Goal: Task Accomplishment & Management: Manage account settings

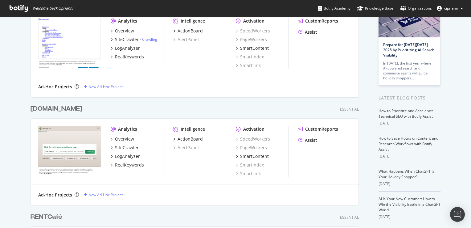
scroll to position [62, 0]
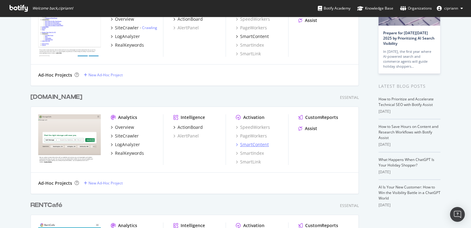
click at [258, 143] on div "SmartContent" at bounding box center [254, 144] width 29 height 6
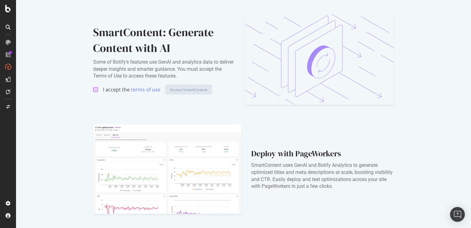
click at [94, 90] on div at bounding box center [95, 89] width 5 height 5
click at [187, 91] on div "Access SmartContent" at bounding box center [188, 89] width 37 height 5
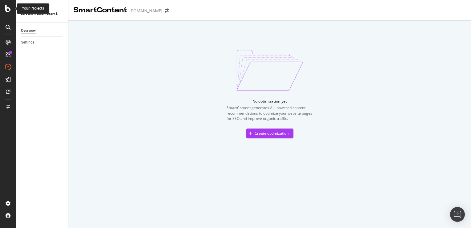
click at [7, 10] on icon at bounding box center [8, 8] width 6 height 7
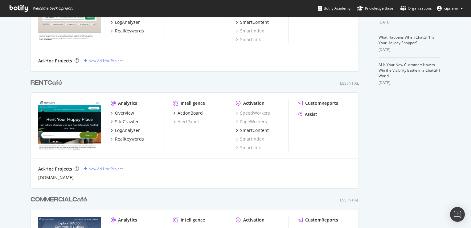
scroll to position [185, 0]
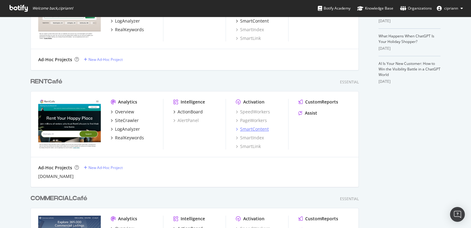
click at [255, 130] on div "SmartContent" at bounding box center [254, 129] width 29 height 6
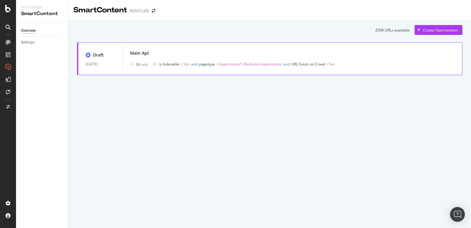
click at [181, 57] on div "Main Apt" at bounding box center [292, 53] width 325 height 9
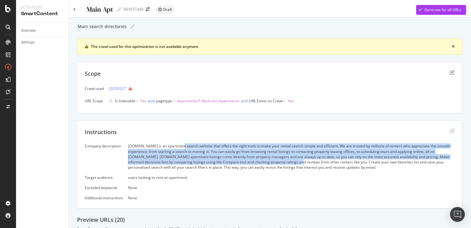
drag, startPoint x: 225, startPoint y: 144, endPoint x: 310, endPoint y: 162, distance: 87.0
click at [310, 162] on div "[DOMAIN_NAME] is an apartment search website that offers the right tools to mak…" at bounding box center [291, 156] width 327 height 27
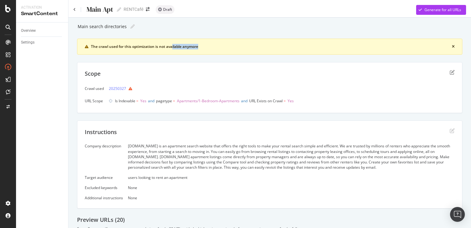
drag, startPoint x: 174, startPoint y: 47, endPoint x: 225, endPoint y: 49, distance: 50.3
click at [225, 49] on div "The crawl used for this optimization is not available anymore" at bounding box center [270, 47] width 386 height 16
click at [452, 47] on icon "close banner" at bounding box center [453, 47] width 3 height 4
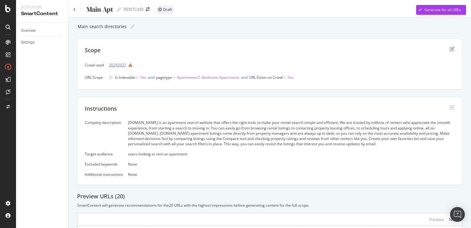
click at [116, 65] on link "20250327" at bounding box center [117, 65] width 17 height 6
click at [450, 50] on icon "edit" at bounding box center [452, 48] width 5 height 5
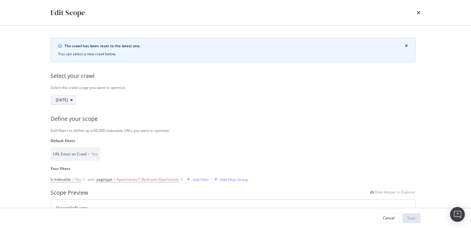
click at [68, 101] on span "[DATE]" at bounding box center [62, 99] width 12 height 5
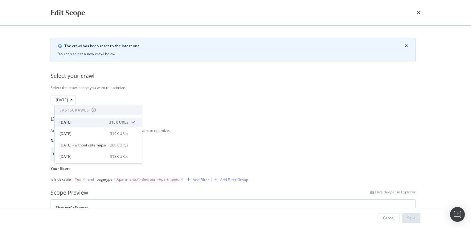
click at [81, 119] on div "[DATE]" at bounding box center [83, 122] width 46 height 6
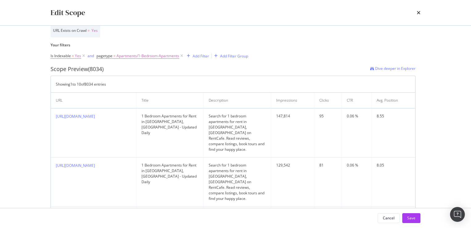
scroll to position [247, 0]
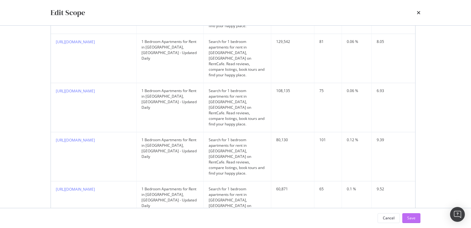
click at [411, 218] on div "Save" at bounding box center [411, 217] width 8 height 5
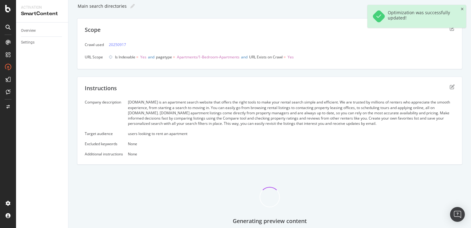
scroll to position [51, 0]
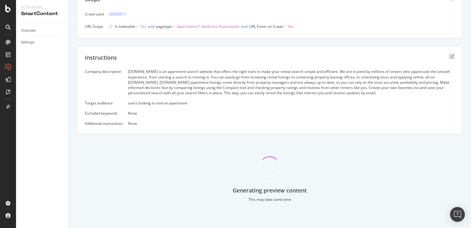
click at [185, 104] on div "users looking to rent an apartment" at bounding box center [291, 102] width 327 height 5
click at [450, 55] on icon "edit" at bounding box center [452, 56] width 5 height 5
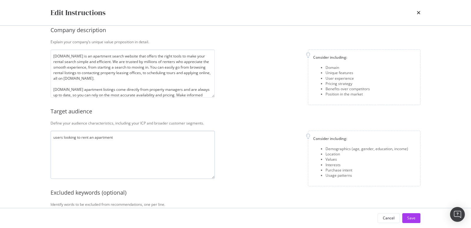
scroll to position [31, 0]
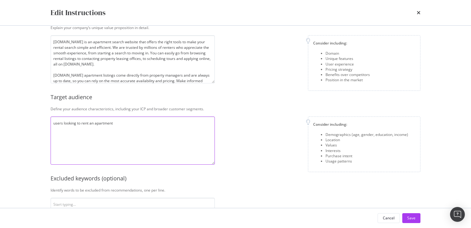
click at [124, 130] on textarea "users looking to rent an apartment" at bounding box center [133, 140] width 164 height 48
click at [95, 122] on textarea "users looking to rent an apartment" at bounding box center [133, 140] width 164 height 48
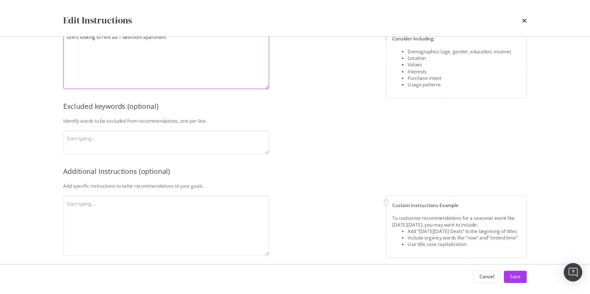
scroll to position [133, 0]
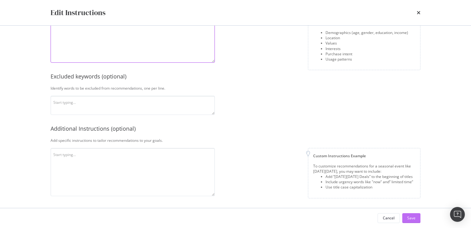
type textarea "users looking to rent aa 1 bedroom apartment"
click at [414, 216] on div "Save" at bounding box center [411, 217] width 8 height 5
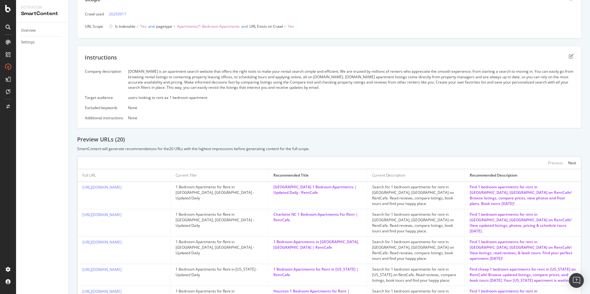
scroll to position [51, 0]
